Goal: Task Accomplishment & Management: Manage account settings

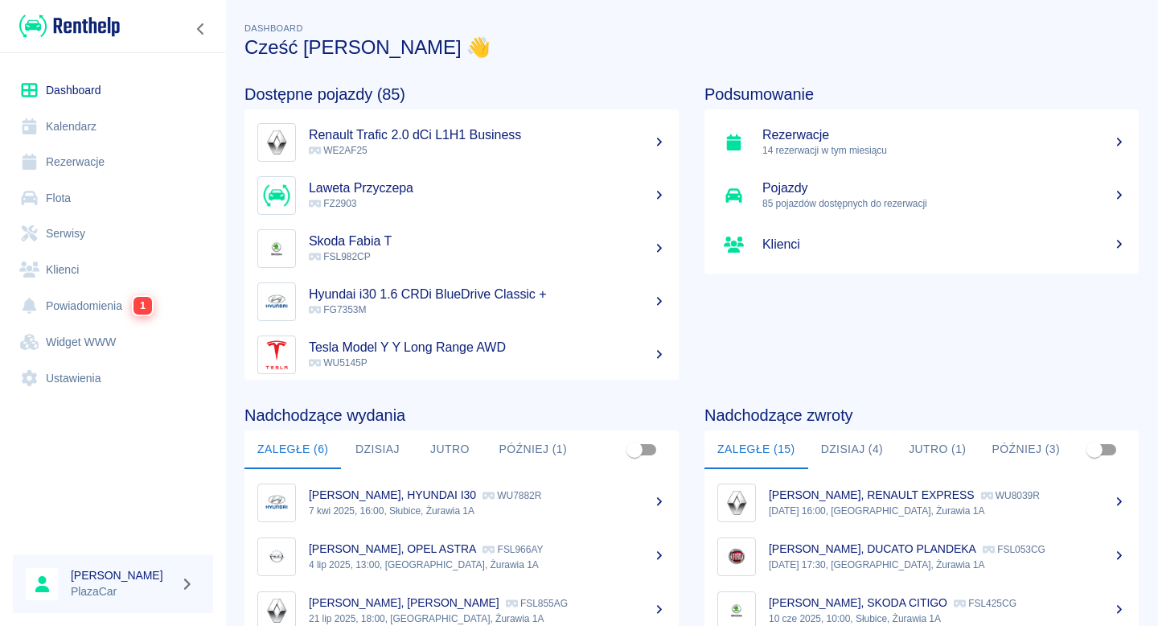
click at [158, 198] on link "Flota" at bounding box center [113, 198] width 200 height 36
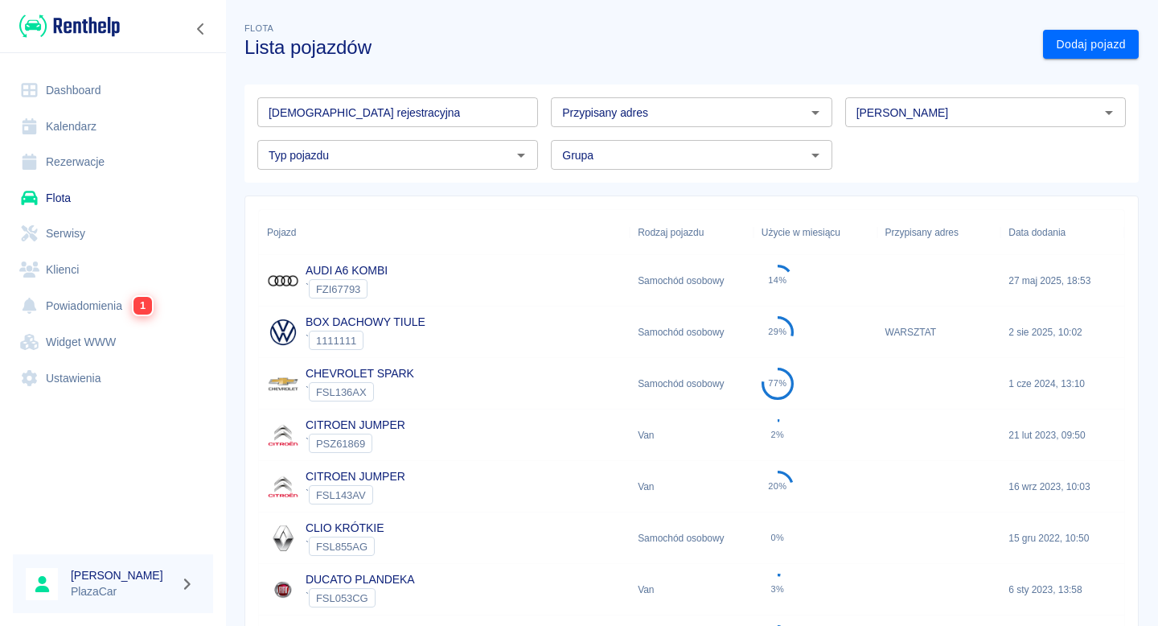
click at [404, 108] on input "[DEMOGRAPHIC_DATA] rejestracyjna" at bounding box center [397, 112] width 281 height 30
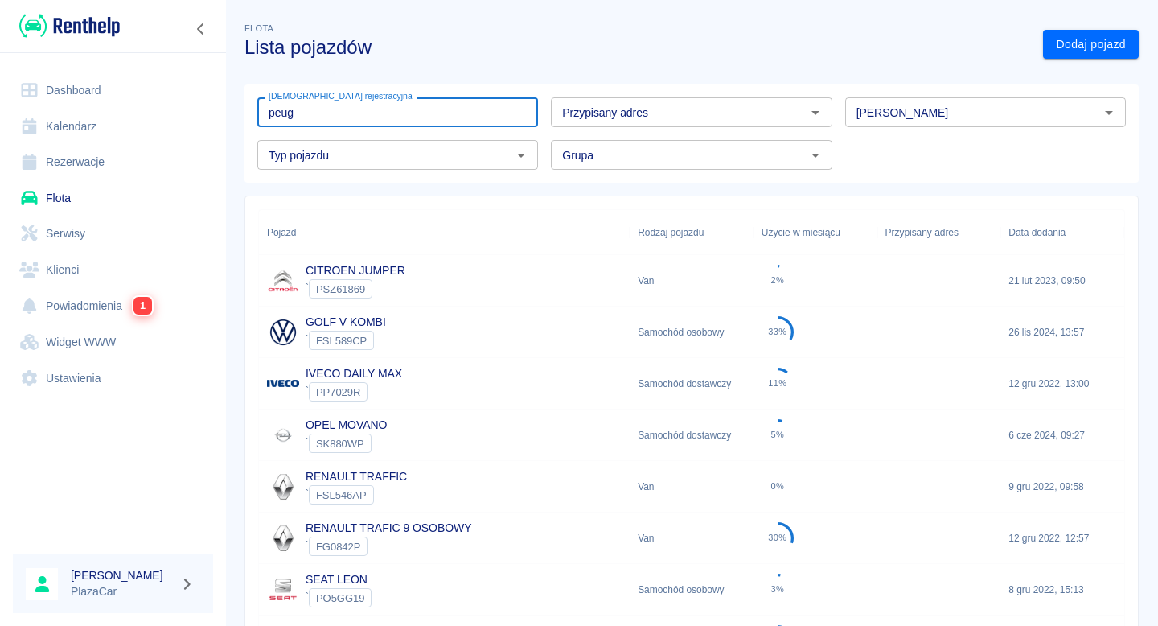
type input "peuge"
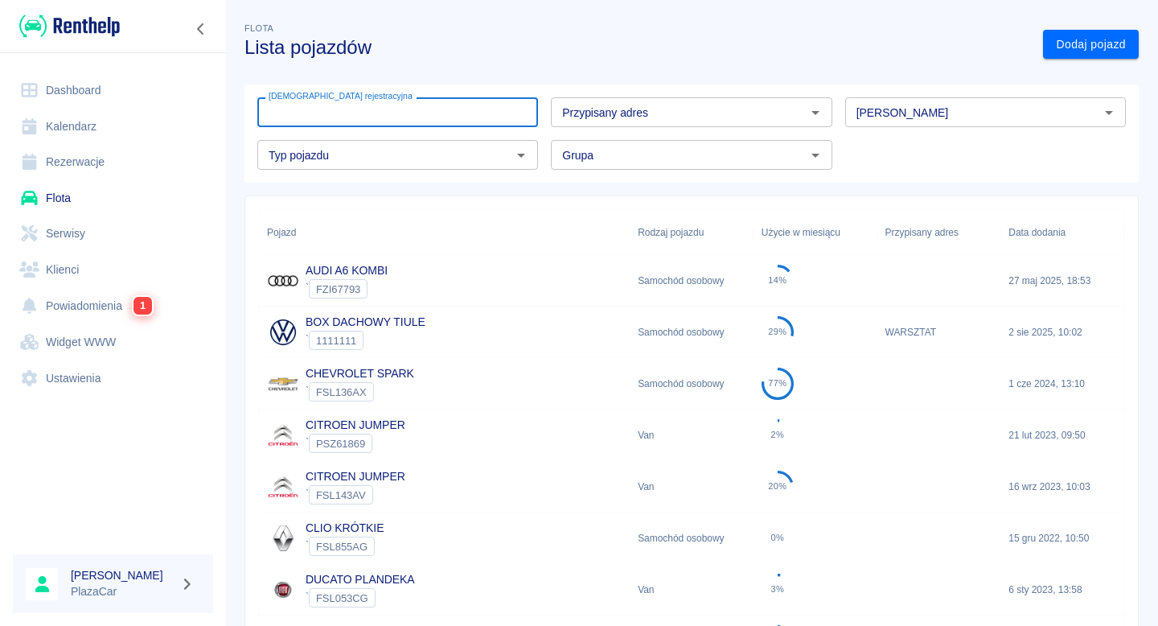
click at [894, 104] on input "[PERSON_NAME]" at bounding box center [972, 112] width 245 height 20
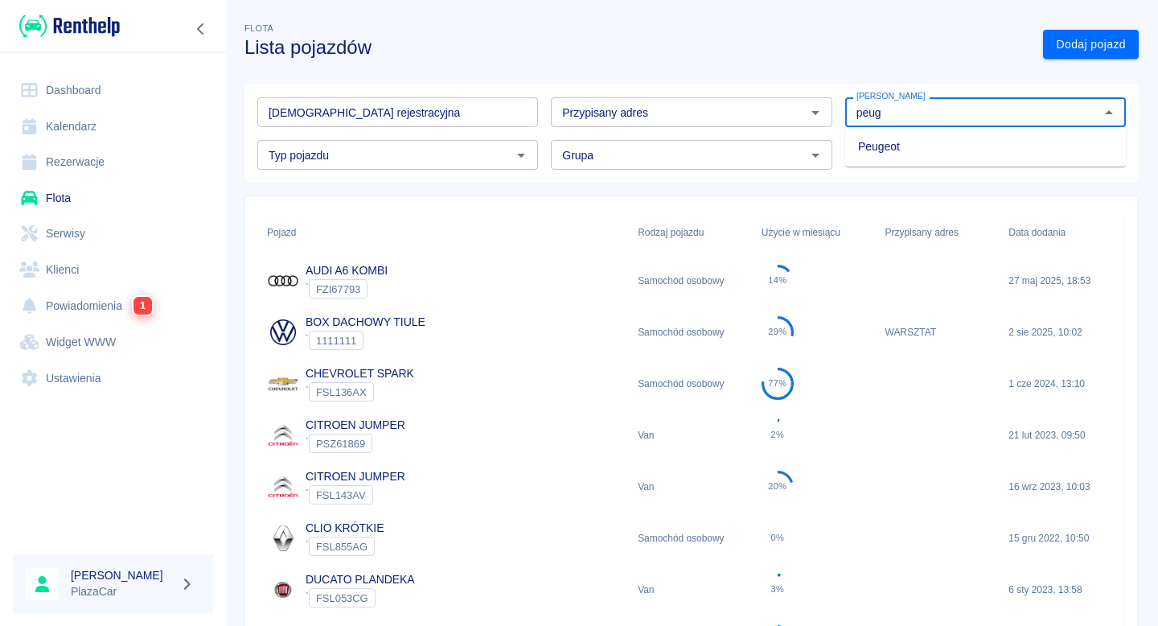
click at [878, 139] on li "Peugeot" at bounding box center [986, 147] width 281 height 27
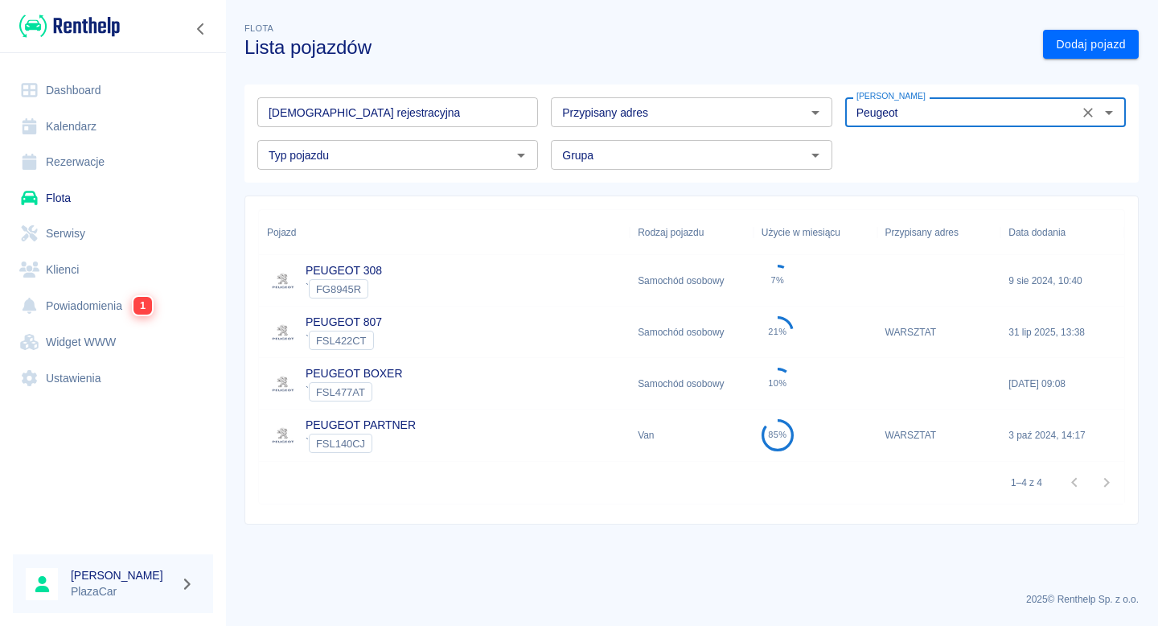
type input "Peugeot"
click at [466, 266] on div "PEUGEOT 308 ` FG8945R" at bounding box center [444, 280] width 371 height 51
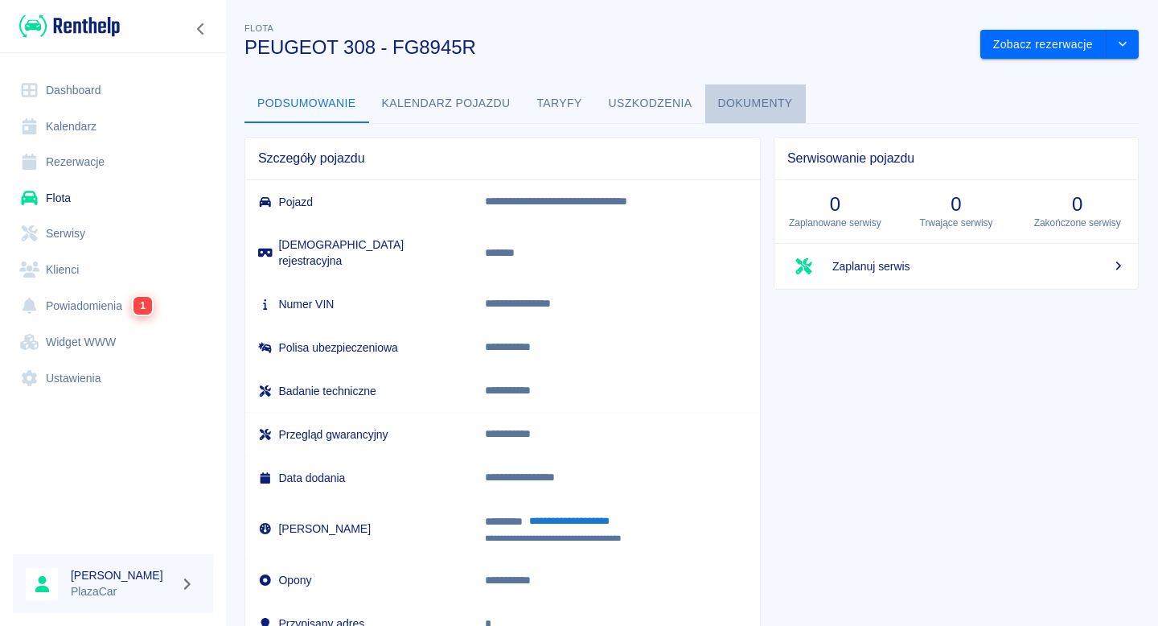
click at [720, 96] on button "Dokumenty" at bounding box center [756, 103] width 101 height 39
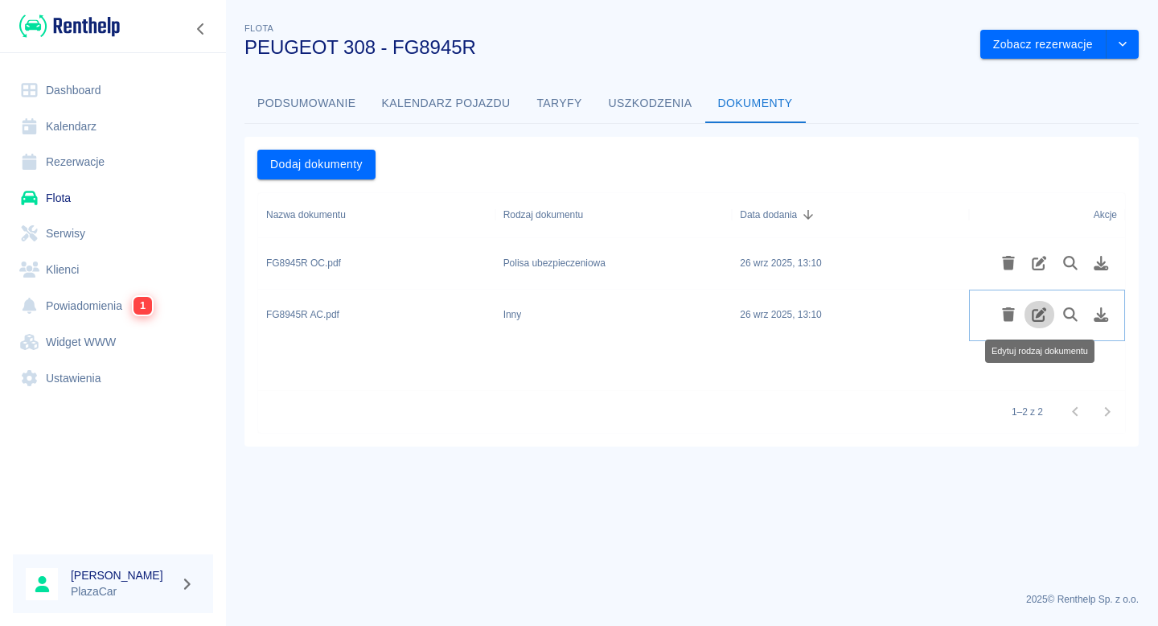
click at [1047, 319] on icon "Edytuj rodzaj dokumentu" at bounding box center [1040, 314] width 19 height 14
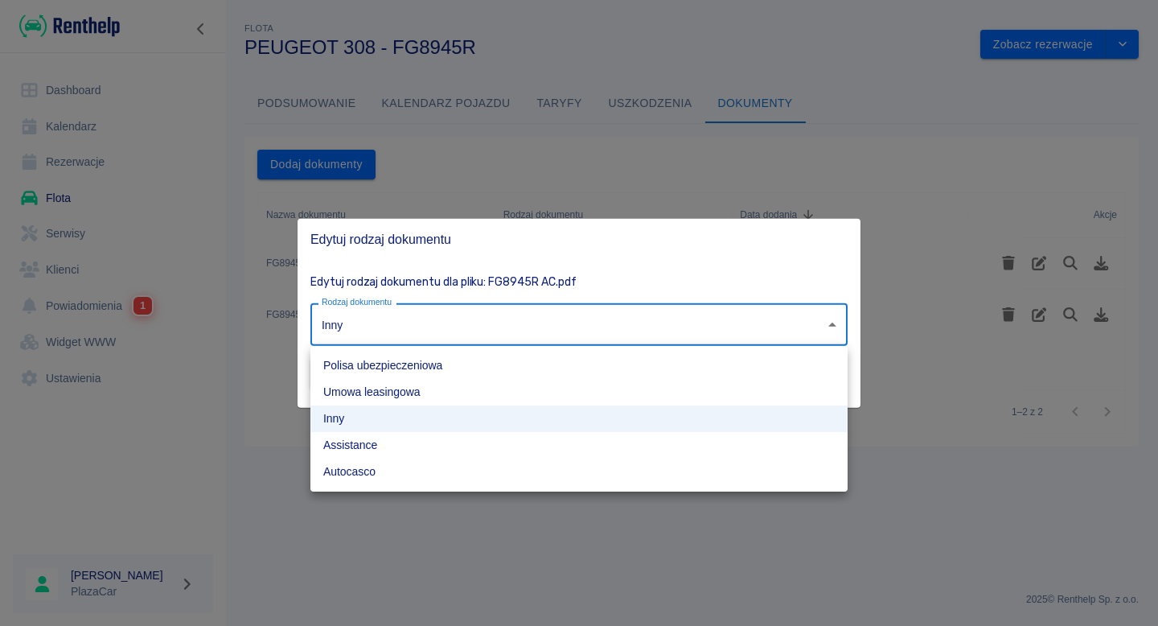
click at [671, 315] on body "Używamy plików Cookies, by zapewnić Ci najlepsze możliwe doświadczenie. Aby dow…" at bounding box center [579, 313] width 1158 height 626
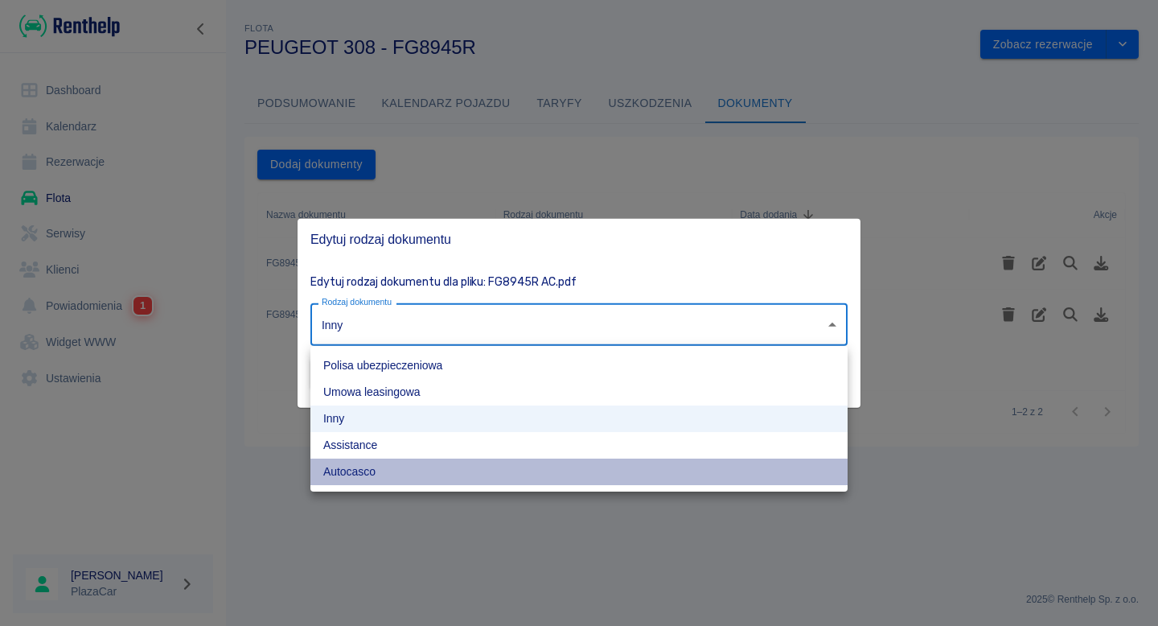
click at [497, 475] on li "Autocasco" at bounding box center [579, 472] width 537 height 27
type input "autocasco"
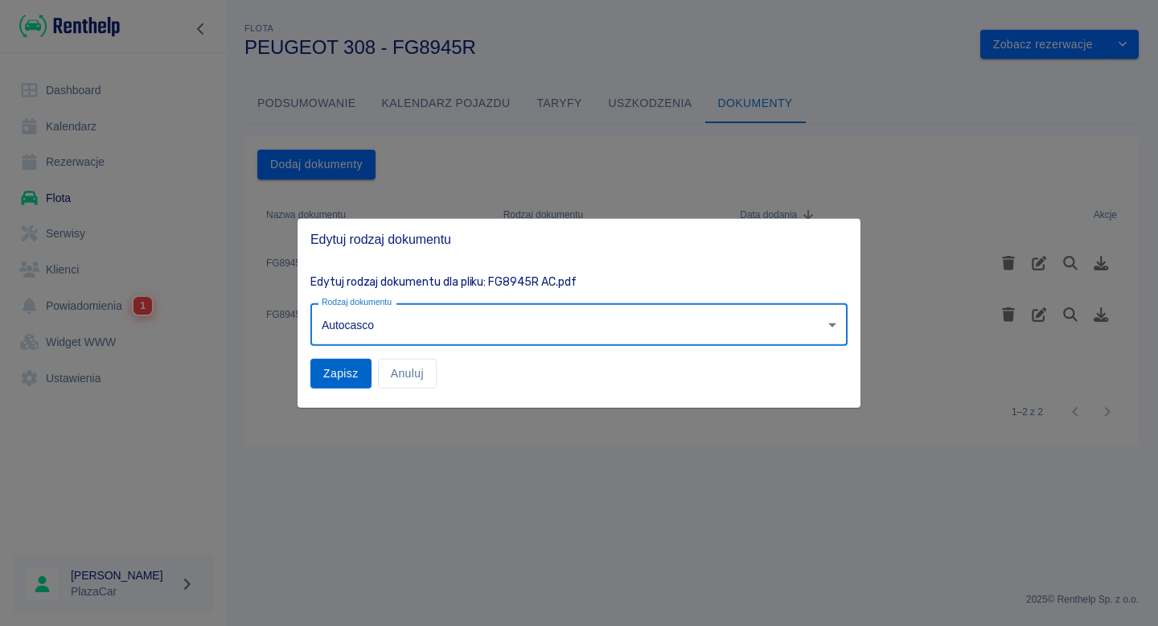
click at [344, 360] on button "Zapisz" at bounding box center [341, 374] width 61 height 30
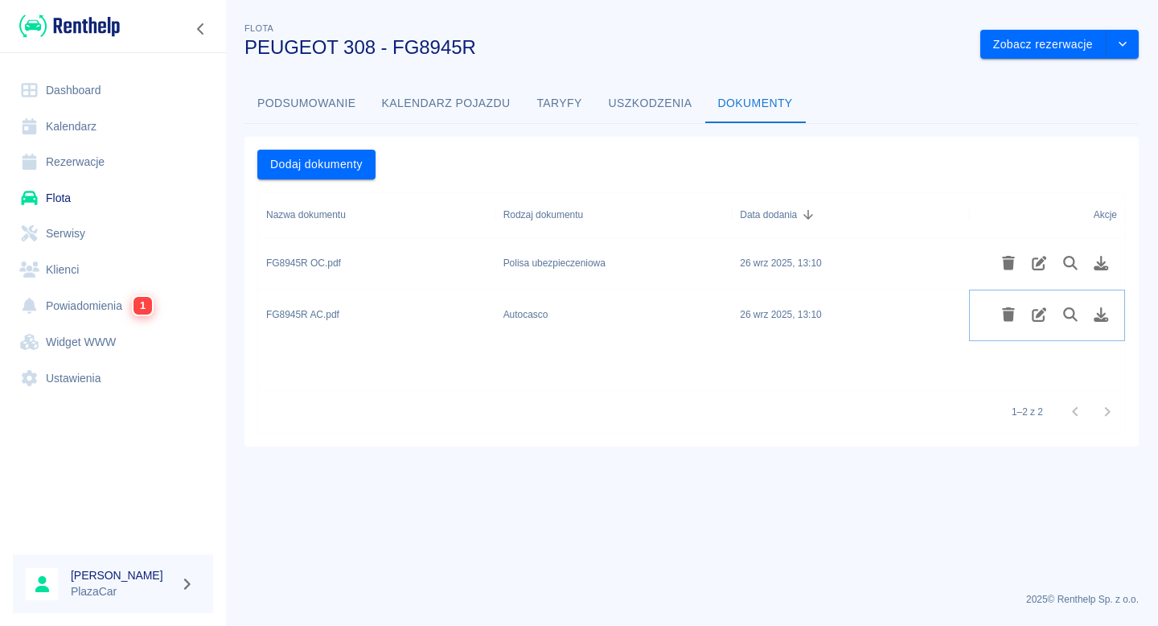
click at [1089, 307] on button "Pobierz plik" at bounding box center [1101, 314] width 31 height 27
click at [163, 191] on link "Flota" at bounding box center [113, 198] width 200 height 36
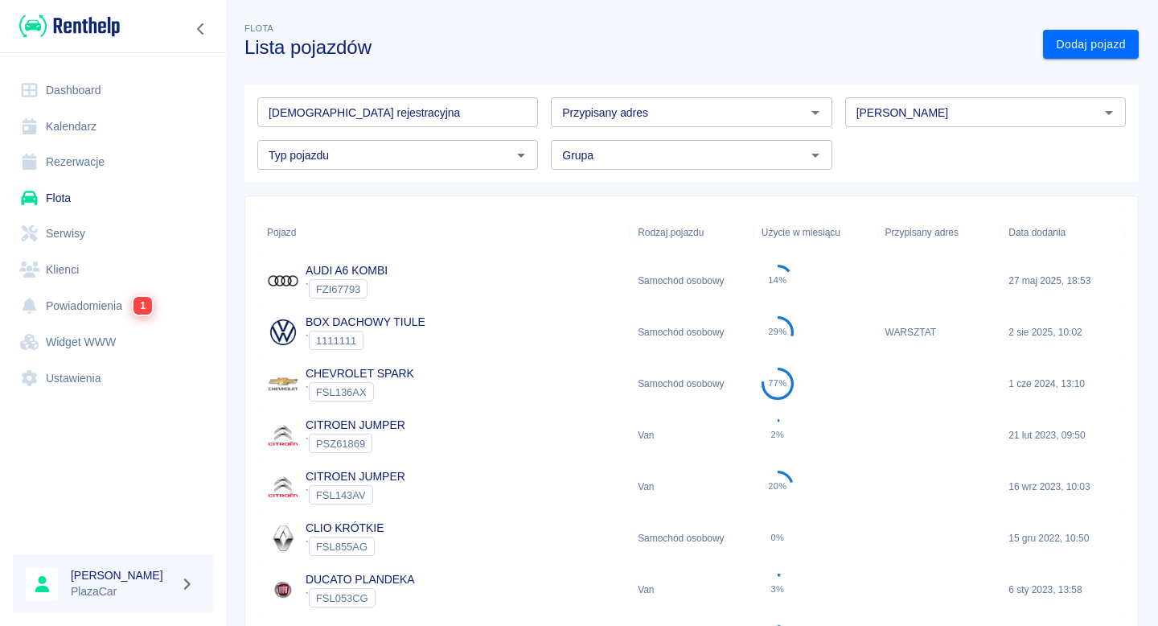
click at [364, 106] on input "[DEMOGRAPHIC_DATA] rejestracyjna" at bounding box center [397, 112] width 281 height 30
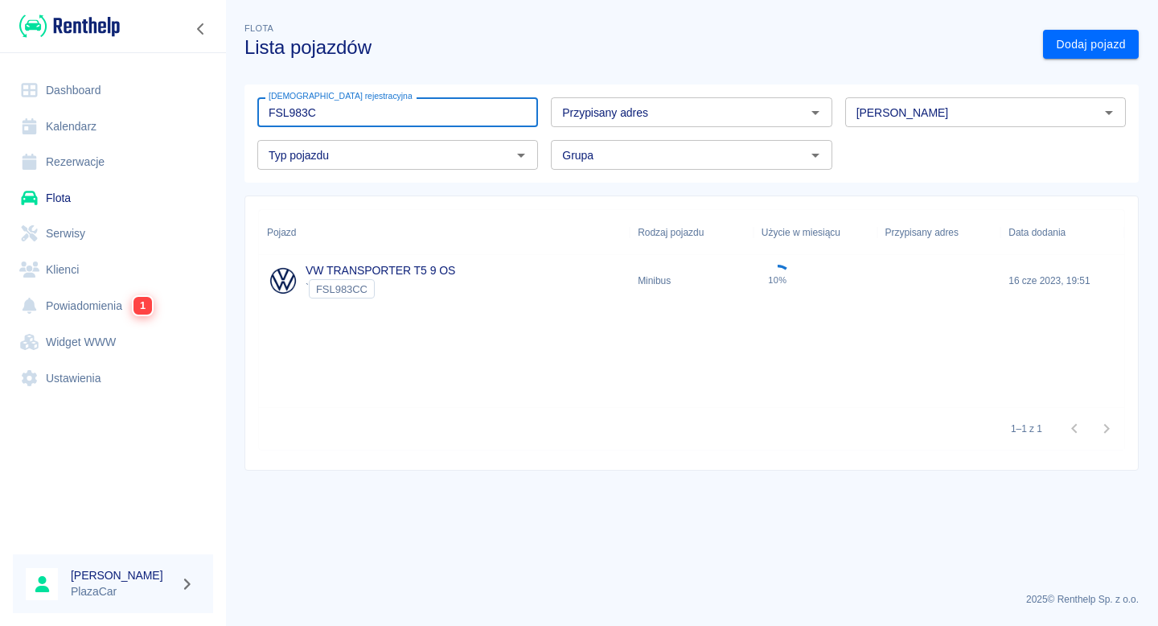
type input "FSL983C"
click at [397, 276] on link "VW TRANSPORTER T5 9 OS" at bounding box center [381, 270] width 150 height 13
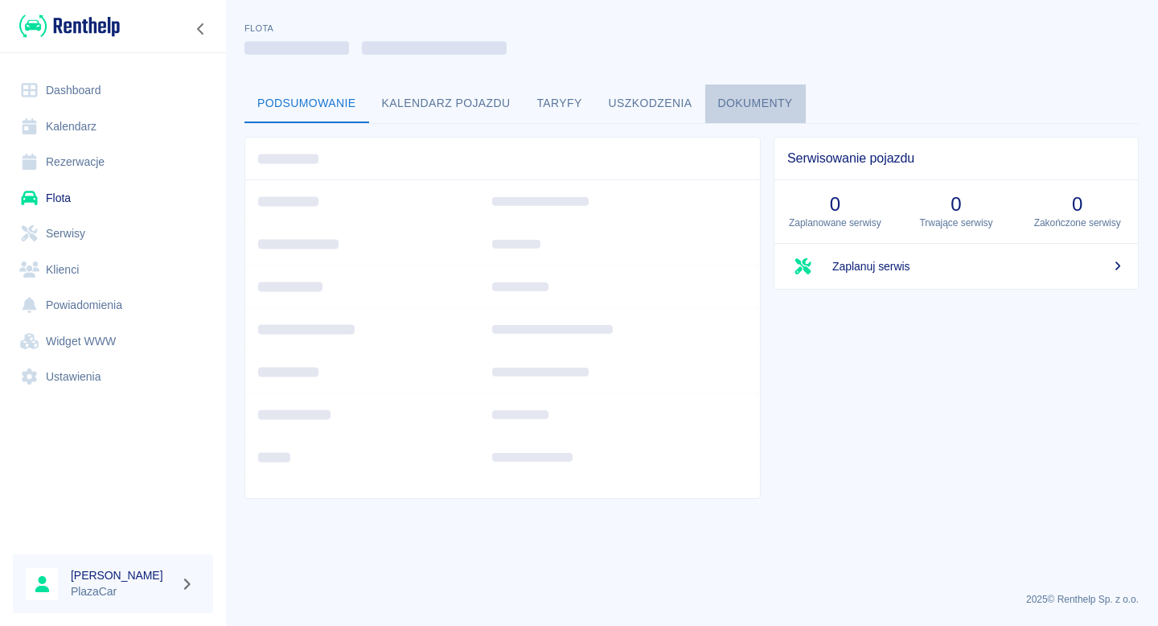
click at [737, 91] on button "Dokumenty" at bounding box center [756, 103] width 101 height 39
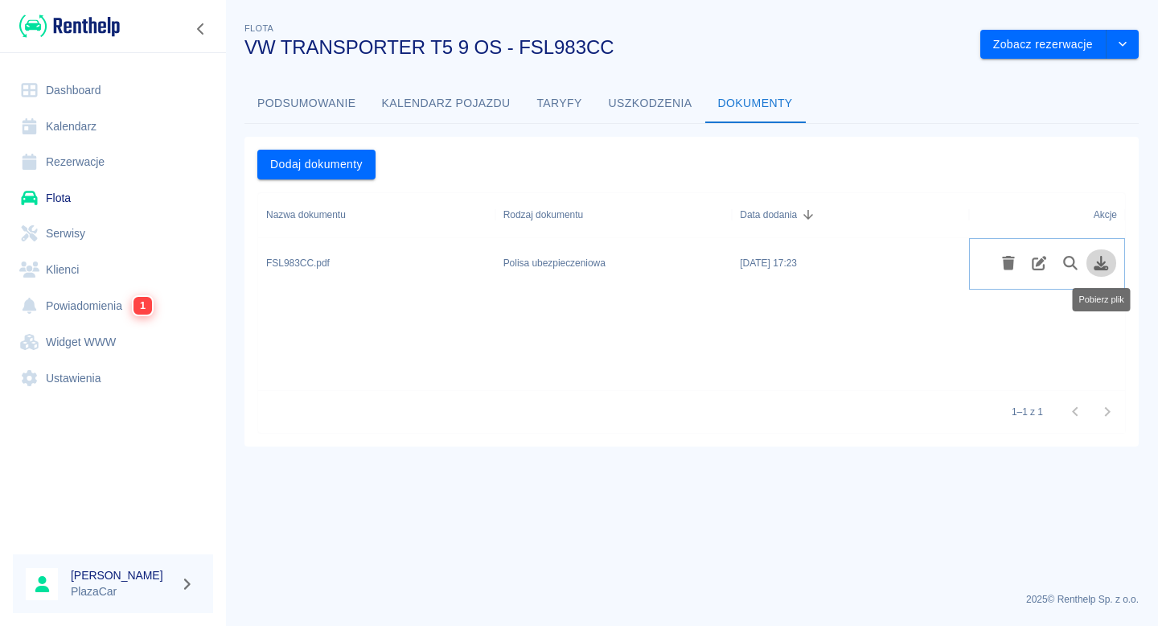
click at [1098, 257] on icon "Pobierz plik" at bounding box center [1101, 263] width 19 height 14
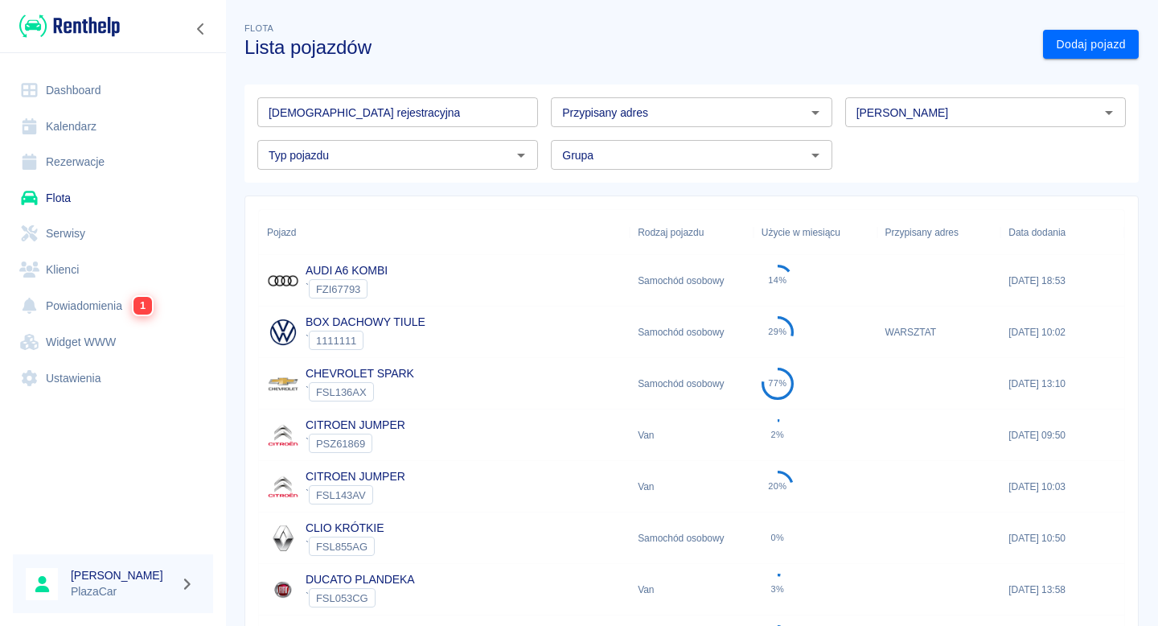
click at [364, 109] on input "[DEMOGRAPHIC_DATA] rejestracyjna" at bounding box center [397, 112] width 281 height 30
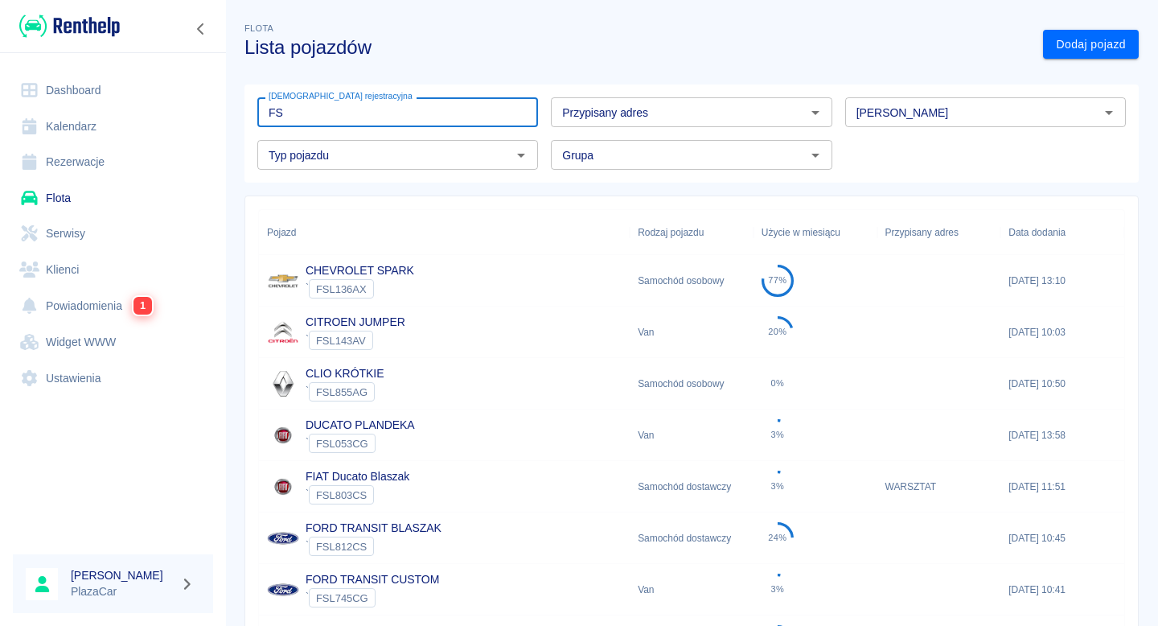
type input "F"
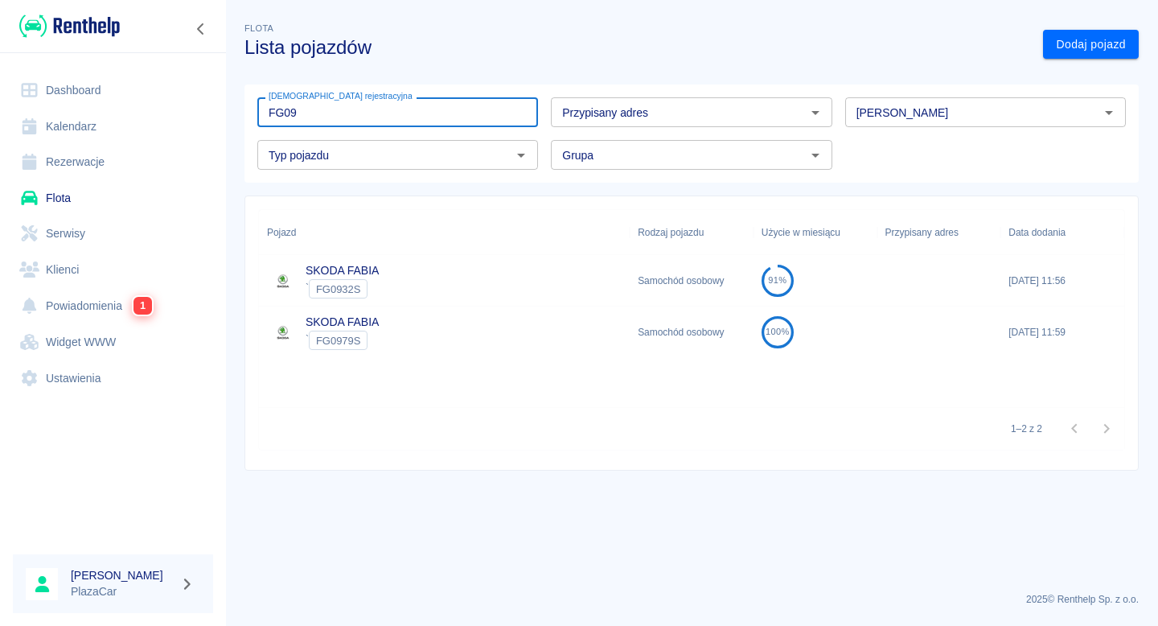
type input "FG09"
click at [406, 345] on div "SKODA FABIA ` FG0979S" at bounding box center [444, 332] width 371 height 51
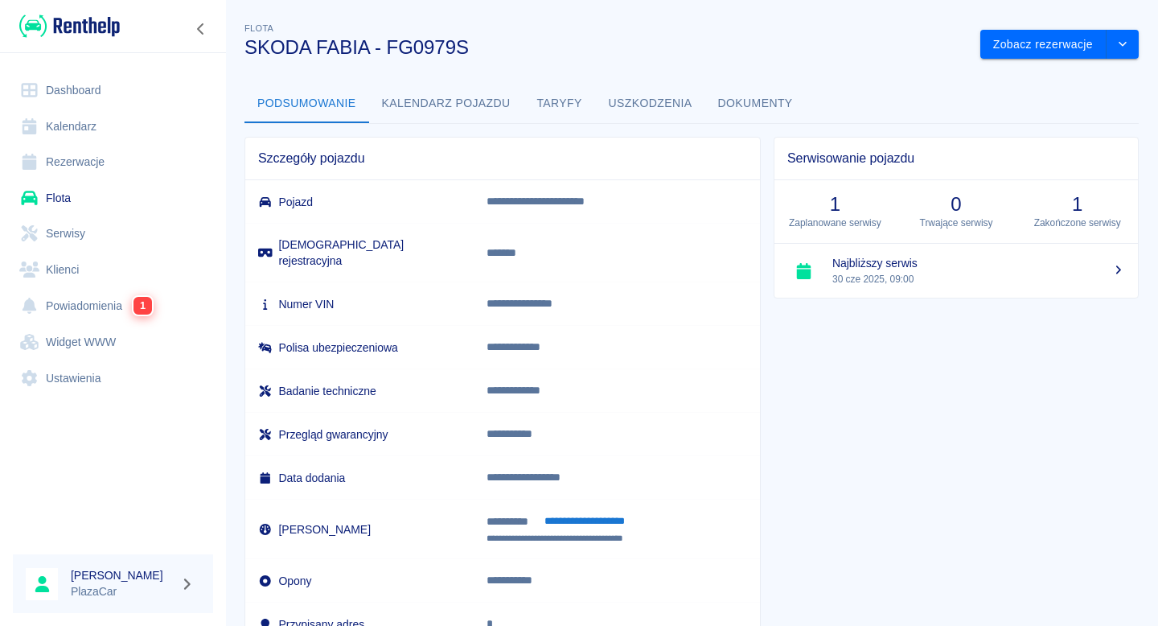
click at [752, 109] on button "Dokumenty" at bounding box center [756, 103] width 101 height 39
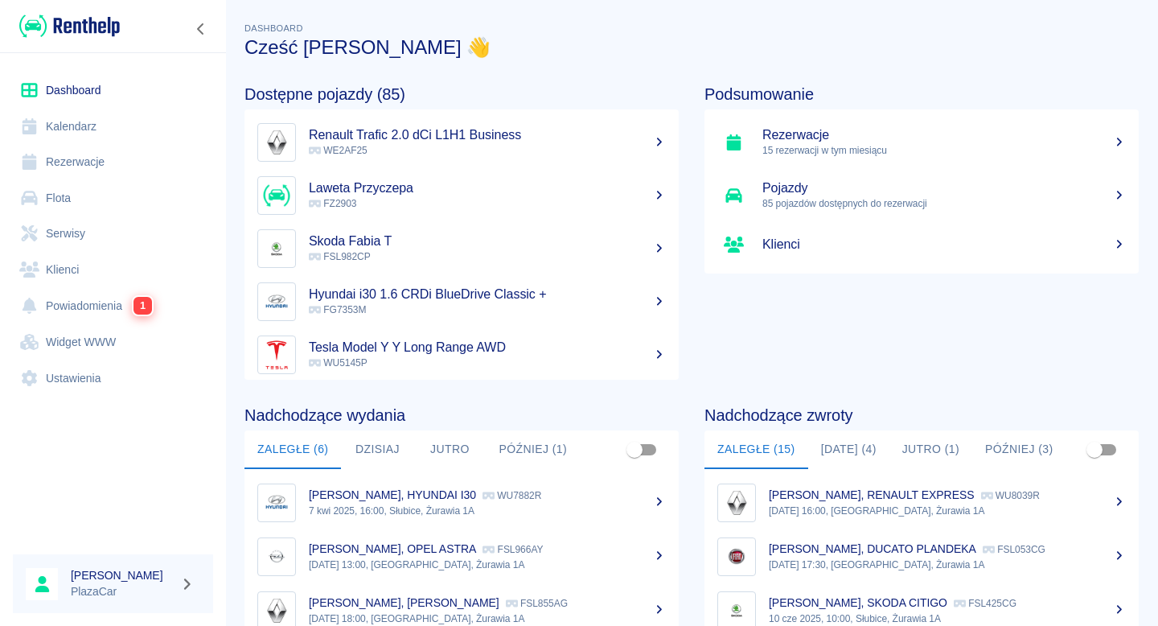
click at [78, 211] on link "Flota" at bounding box center [113, 198] width 200 height 36
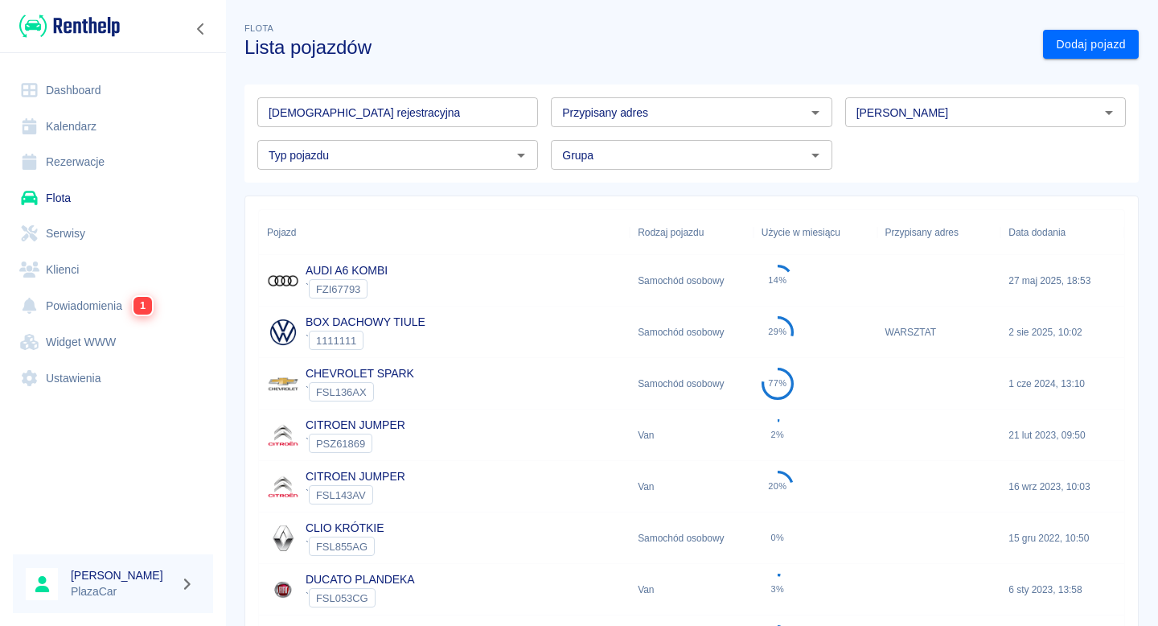
click at [364, 111] on input "[DEMOGRAPHIC_DATA] rejestracyjna" at bounding box center [397, 112] width 281 height 30
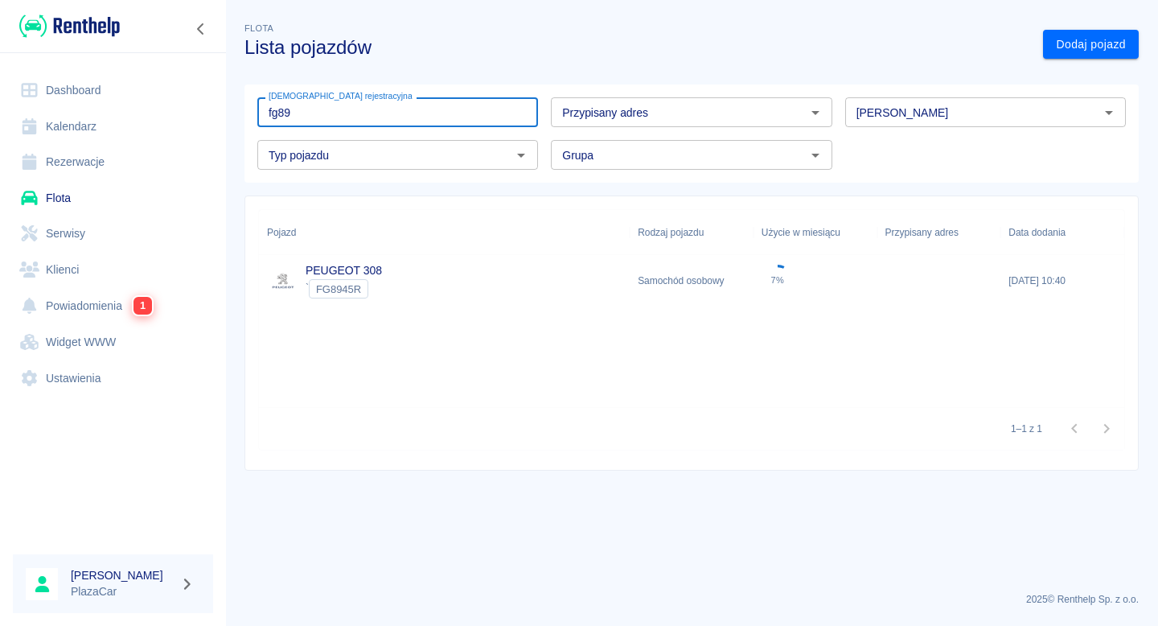
type input "fg89"
click at [526, 253] on div "Pojazd" at bounding box center [444, 232] width 355 height 45
click at [525, 259] on div "PEUGEOT 308 ` FG8945R" at bounding box center [444, 280] width 371 height 51
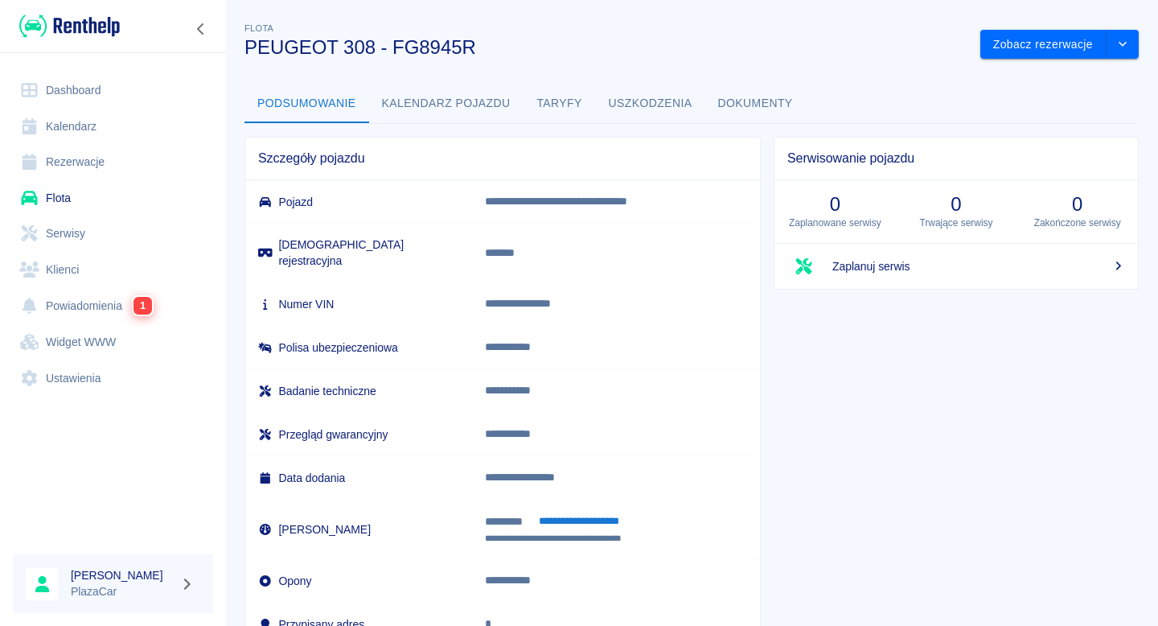
click at [809, 100] on div "Podsumowanie Kalendarz pojazdu Taryfy Uszkodzenia Dokumenty" at bounding box center [692, 103] width 895 height 39
click at [780, 102] on button "Dokumenty" at bounding box center [756, 103] width 101 height 39
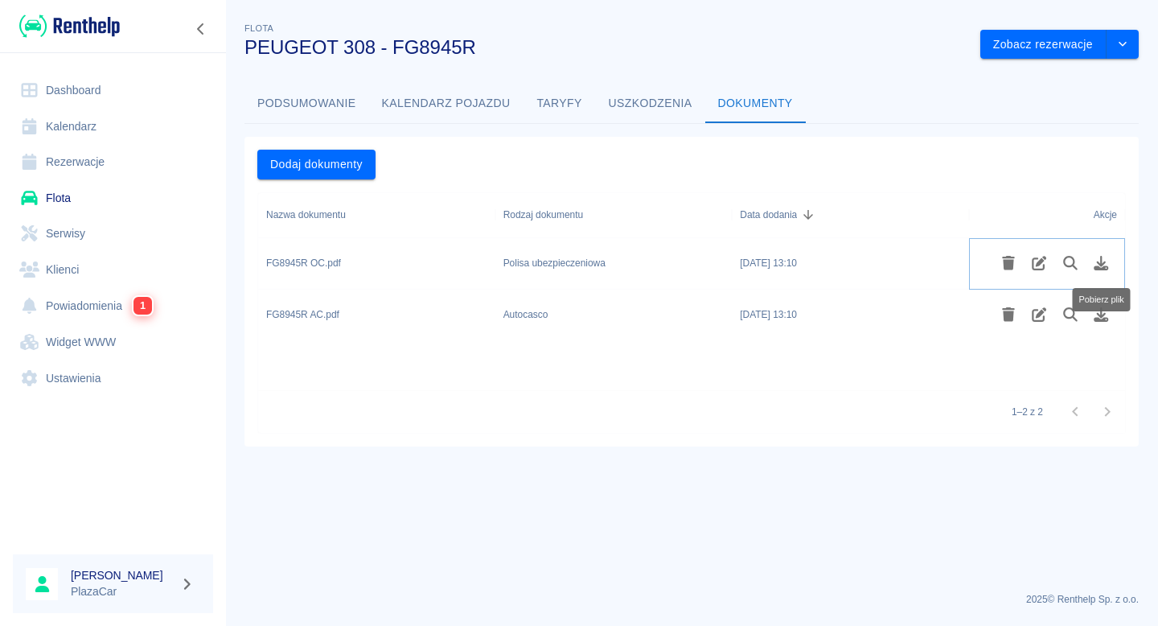
click at [1101, 258] on icon "Pobierz plik" at bounding box center [1102, 263] width 14 height 14
click at [149, 200] on link "Flota" at bounding box center [113, 198] width 200 height 36
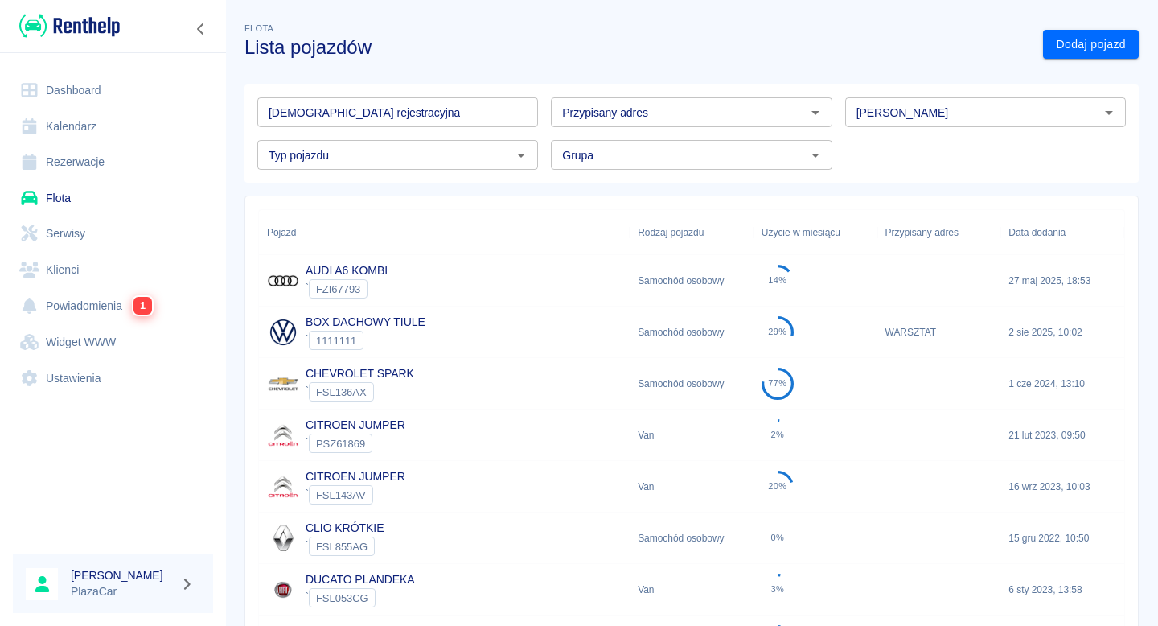
click at [349, 97] on div "Tablica rejestracyjna Tablica rejestracyjna" at bounding box center [397, 112] width 281 height 30
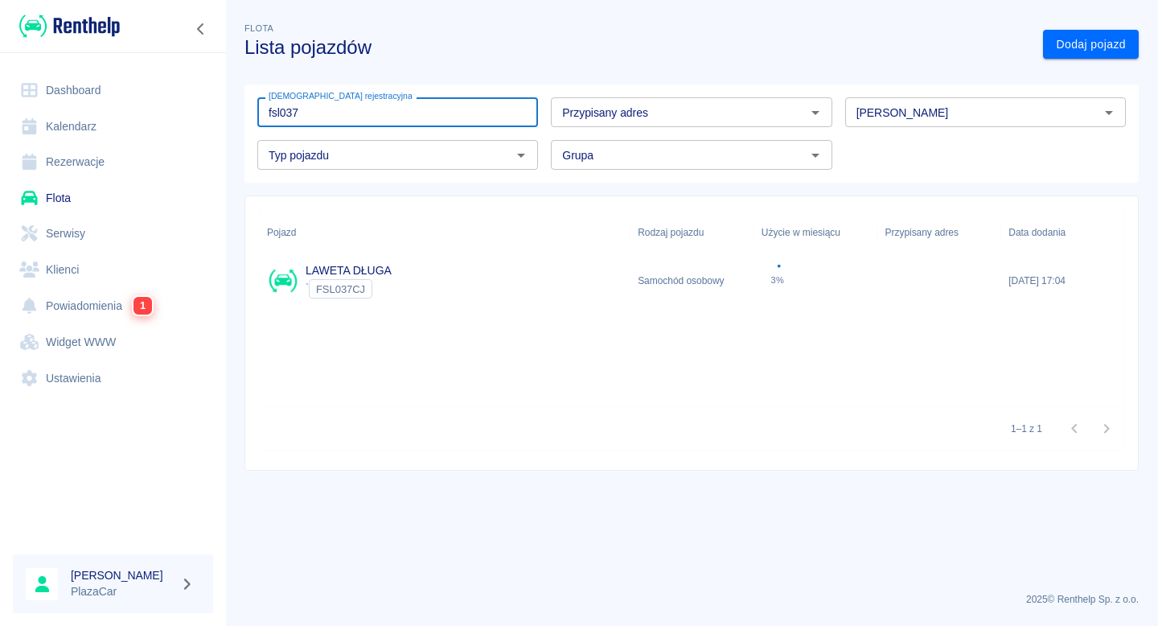
type input "fsl037"
click at [438, 286] on div "LAWETA DŁUGA ` FSL037CJ" at bounding box center [444, 280] width 371 height 51
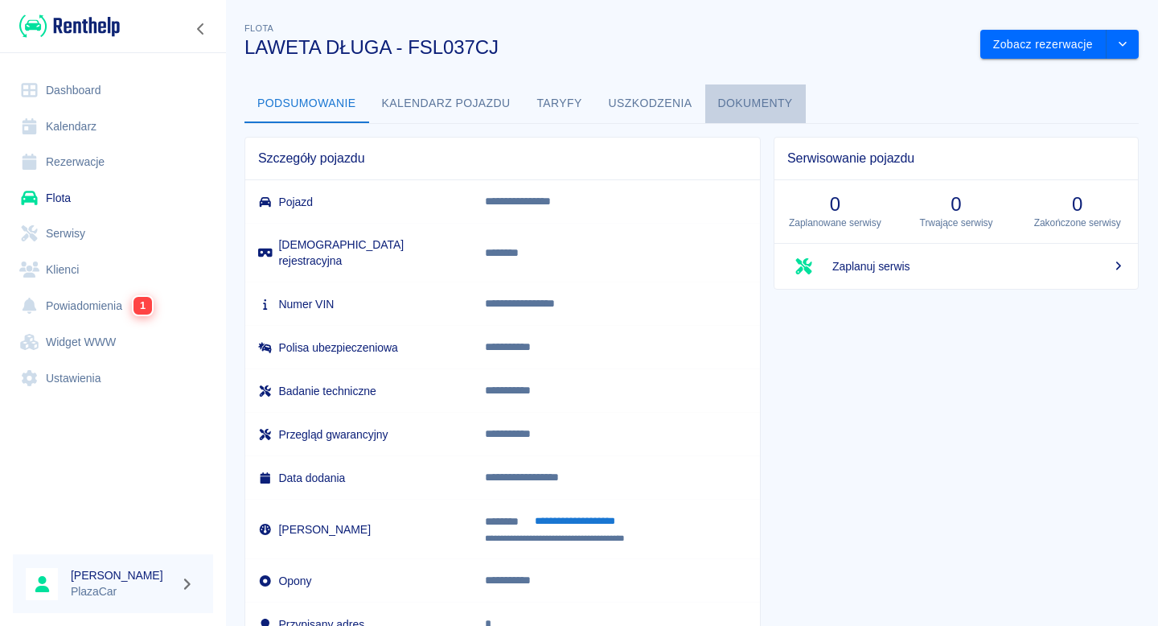
click at [779, 105] on button "Dokumenty" at bounding box center [756, 103] width 101 height 39
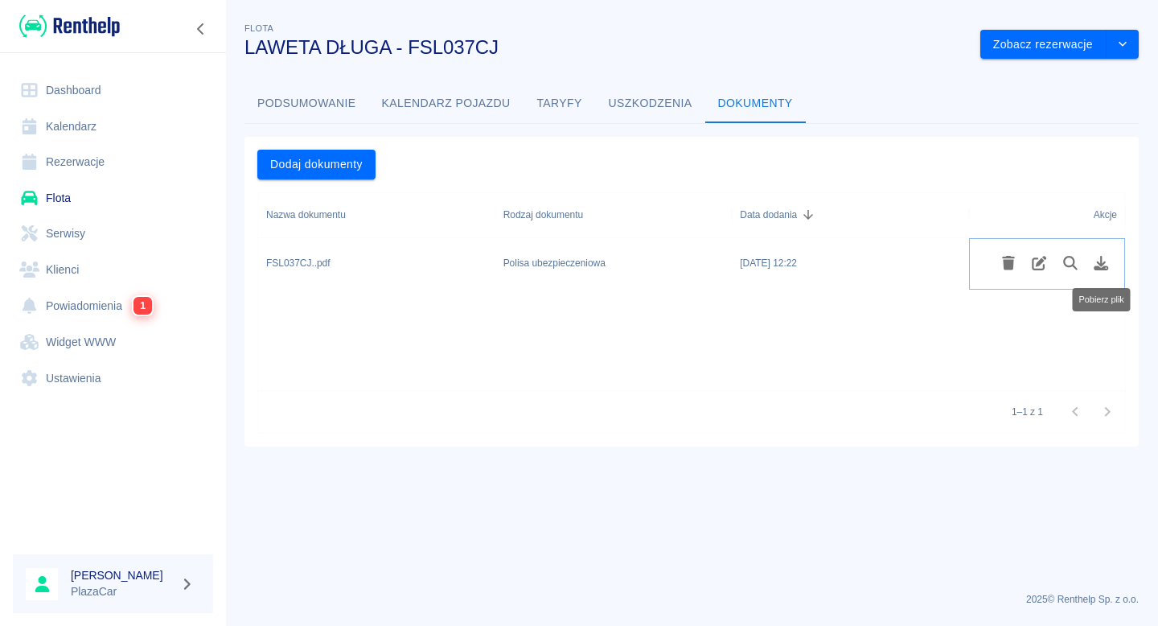
click at [1105, 258] on icon "Pobierz plik" at bounding box center [1101, 263] width 19 height 14
